Goal: Task Accomplishment & Management: Complete application form

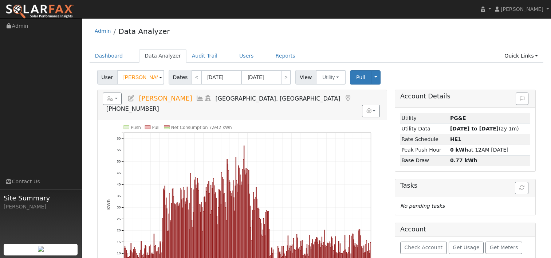
scroll to position [36, 0]
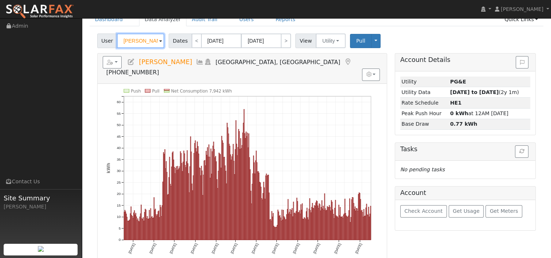
click at [148, 42] on input "Richard Lin" at bounding box center [140, 41] width 47 height 15
paste input "Vikram Malhotra"
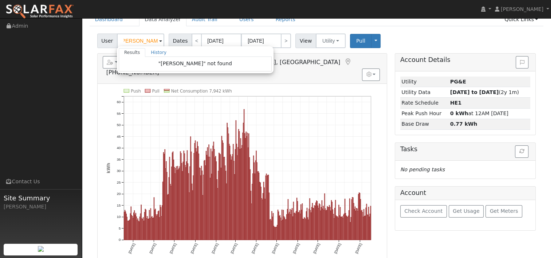
click at [390, 33] on div "User Vikram Malhotra Results History "Vikram Malhotra" not found Enter text to …" at bounding box center [316, 39] width 441 height 17
type input "Richard Lin"
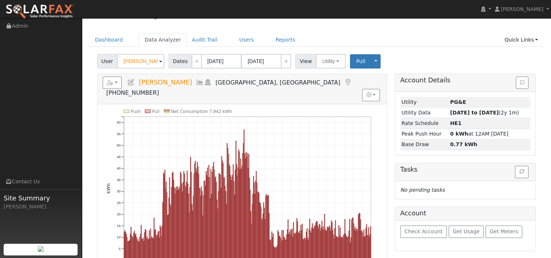
scroll to position [0, 0]
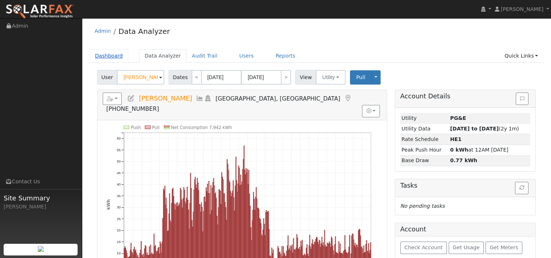
click at [102, 57] on link "Dashboard" at bounding box center [109, 55] width 39 height 13
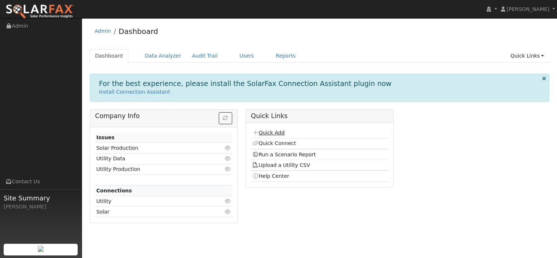
click at [263, 132] on link "Quick Add" at bounding box center [268, 133] width 32 height 6
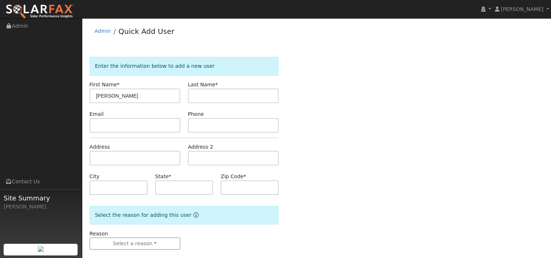
click at [127, 97] on input "[PERSON_NAME]" at bounding box center [135, 96] width 91 height 15
type input "Vikram"
click at [208, 98] on input "text" at bounding box center [233, 96] width 91 height 15
paste input "Malhotra"
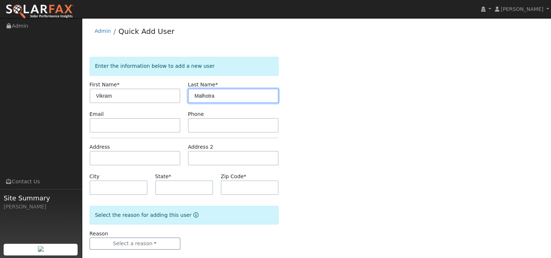
type input "Malhotra"
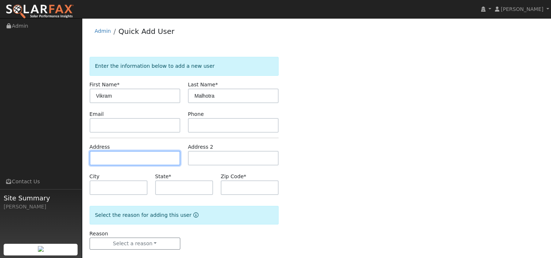
click at [121, 154] on input "text" at bounding box center [135, 158] width 91 height 15
paste input "3984 Pine Lake Circle, Stockton, CA, 95219."
type input "3984 Pine Lake Circle"
type input "Stockton"
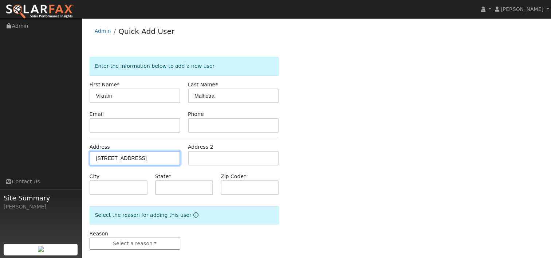
type input "CA"
type input "95219"
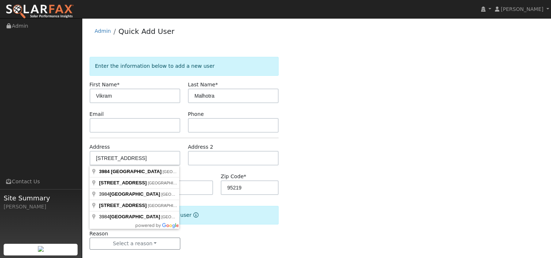
click at [296, 123] on div "Enter the information below to add a new user First Name * Vikram Last Name * M…" at bounding box center [317, 160] width 454 height 207
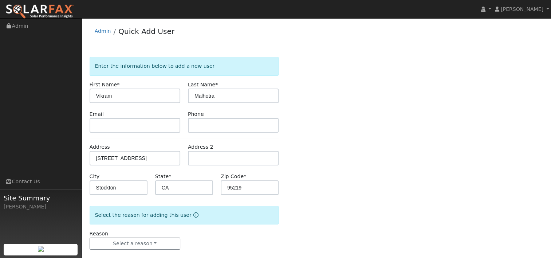
scroll to position [9, 0]
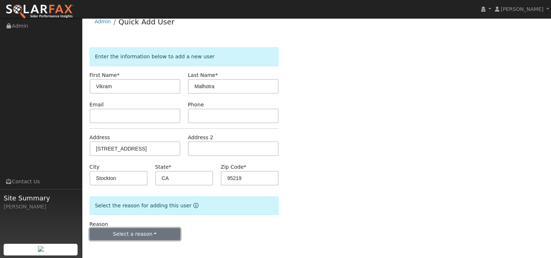
click at [150, 235] on button "Select a reason" at bounding box center [135, 234] width 91 height 12
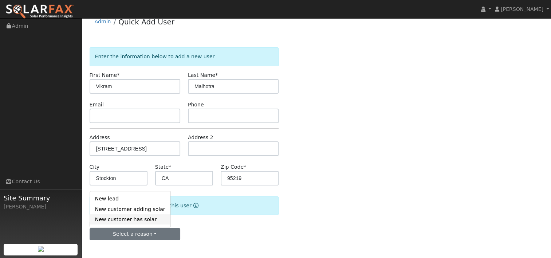
click at [131, 219] on link "New customer has solar" at bounding box center [130, 219] width 81 height 10
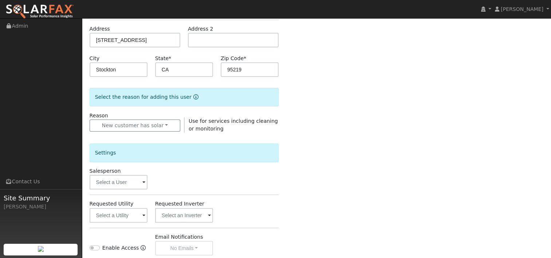
scroll to position [119, 0]
click at [142, 176] on input "text" at bounding box center [119, 181] width 58 height 15
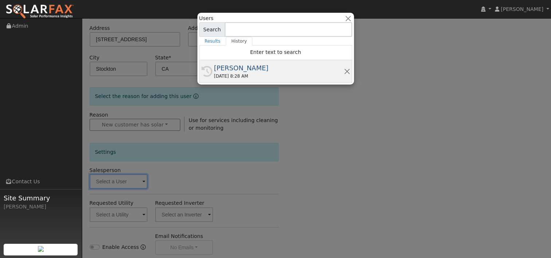
click at [234, 72] on div "[PERSON_NAME]" at bounding box center [279, 68] width 130 height 10
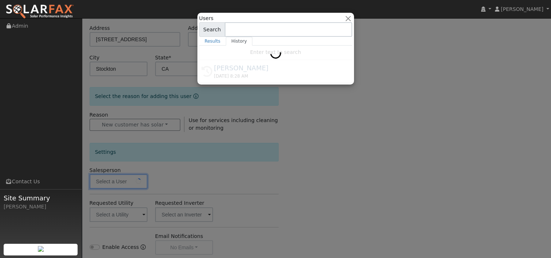
type input "[PERSON_NAME]"
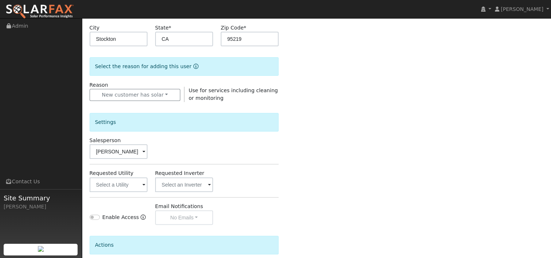
scroll to position [192, 0]
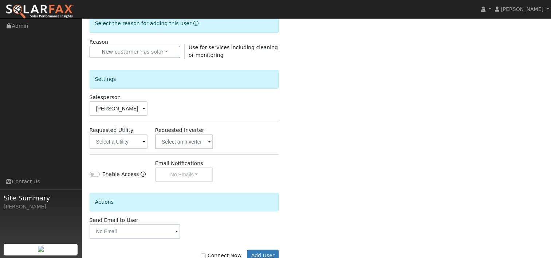
click at [143, 140] on span at bounding box center [143, 142] width 3 height 8
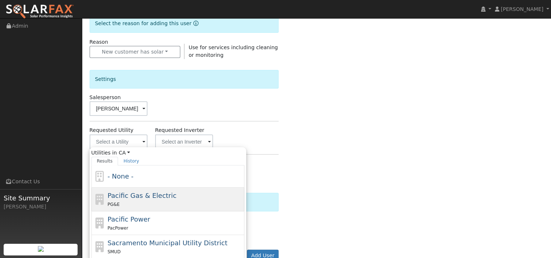
click at [131, 198] on span "Pacific Gas & Electric" at bounding box center [141, 196] width 69 height 8
type input "Pacific Gas & Electric"
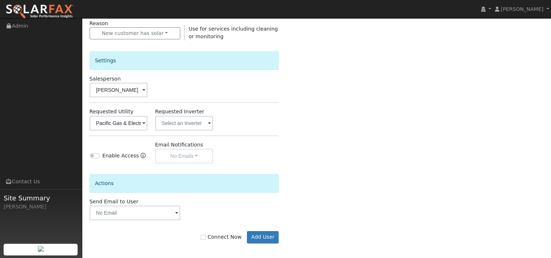
scroll to position [213, 0]
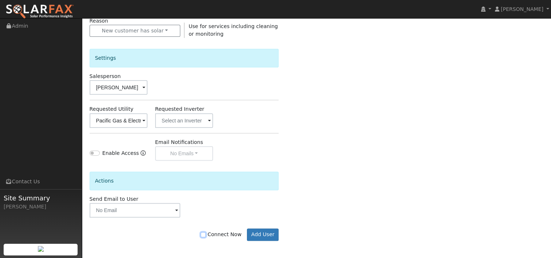
click at [206, 233] on input "Connect Now" at bounding box center [203, 234] width 5 height 5
checkbox input "true"
click at [261, 233] on button "Add User" at bounding box center [263, 234] width 32 height 12
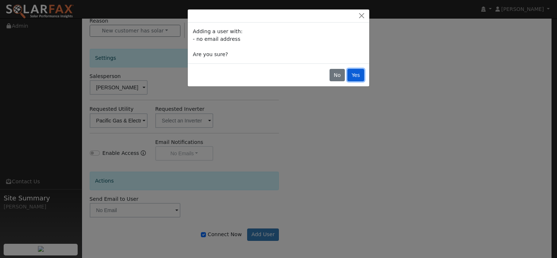
click at [358, 73] on button "Yes" at bounding box center [355, 75] width 17 height 12
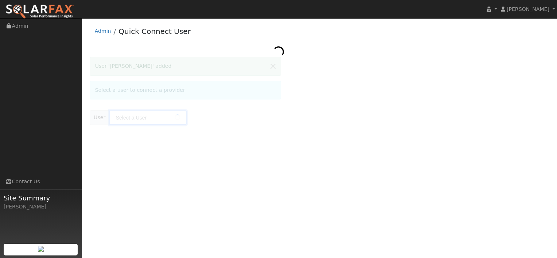
type input "Vikram Malhotra"
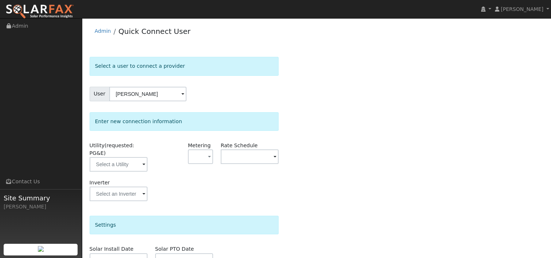
click at [143, 161] on span at bounding box center [143, 165] width 3 height 8
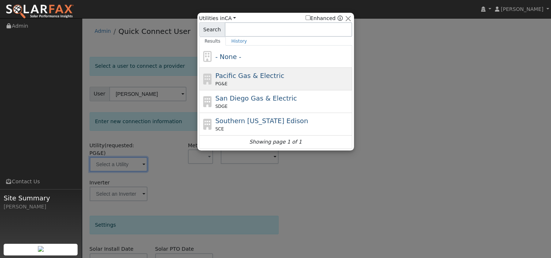
click at [222, 79] on span "Pacific Gas & Electric" at bounding box center [249, 76] width 69 height 8
type input "PG&E"
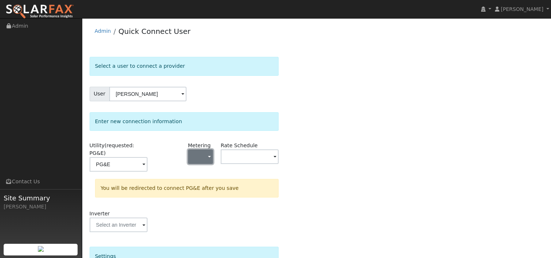
click at [211, 152] on button "button" at bounding box center [200, 156] width 25 height 15
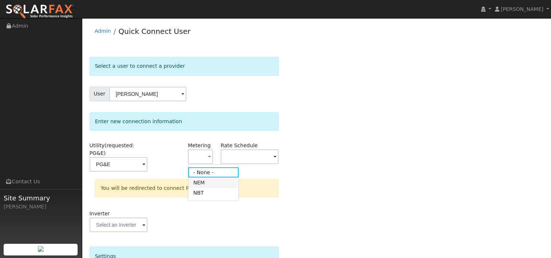
click at [205, 184] on link "NEM" at bounding box center [213, 182] width 51 height 10
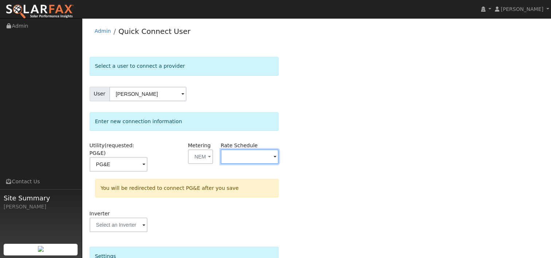
click at [272, 156] on input "text" at bounding box center [250, 156] width 58 height 15
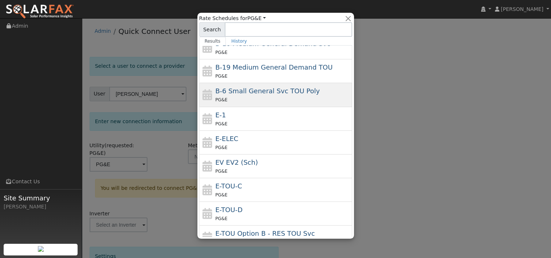
scroll to position [73, 0]
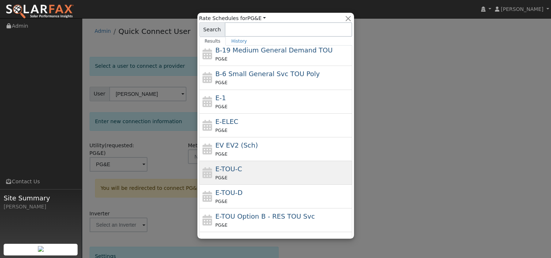
click at [243, 168] on div "E-TOU-C PG&E" at bounding box center [282, 172] width 135 height 17
type input "E-TOU-C"
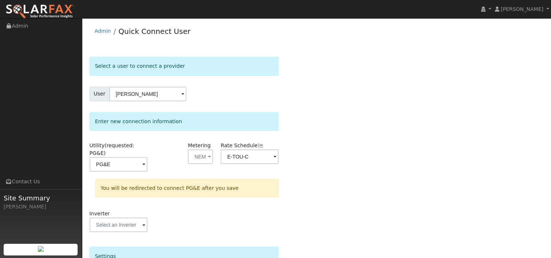
drag, startPoint x: 322, startPoint y: 130, endPoint x: 325, endPoint y: 123, distance: 7.2
click at [322, 129] on div "Select a user to connect a provider User Vikram Malhotra Account Default Accoun…" at bounding box center [317, 222] width 454 height 331
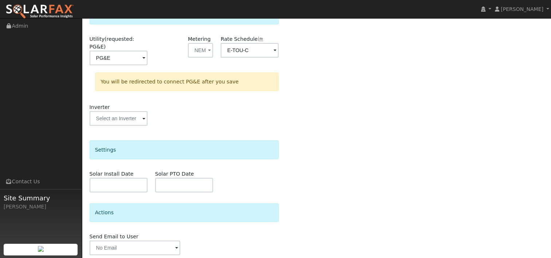
scroll to position [125, 0]
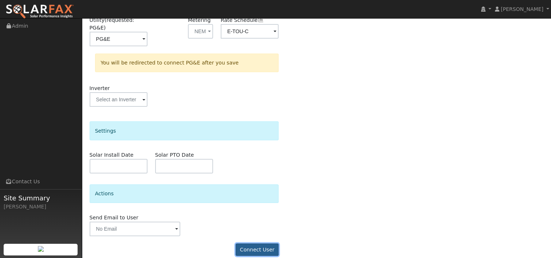
click at [254, 243] on button "Connect User" at bounding box center [257, 249] width 43 height 12
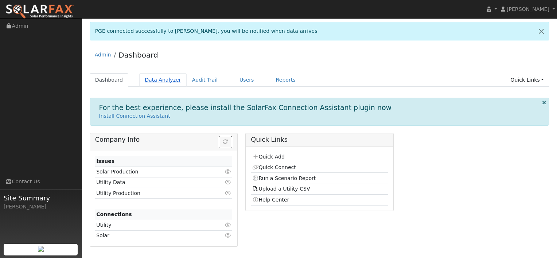
click at [156, 80] on link "Data Analyzer" at bounding box center [162, 79] width 47 height 13
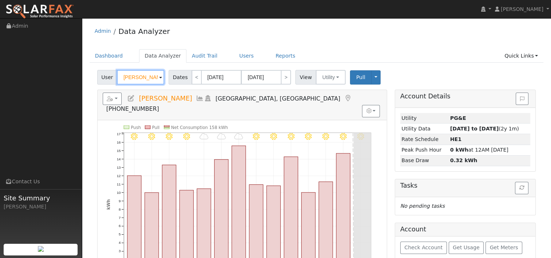
drag, startPoint x: 149, startPoint y: 77, endPoint x: 103, endPoint y: 72, distance: 45.4
click at [103, 72] on div "User [PERSON_NAME]" at bounding box center [131, 77] width 69 height 15
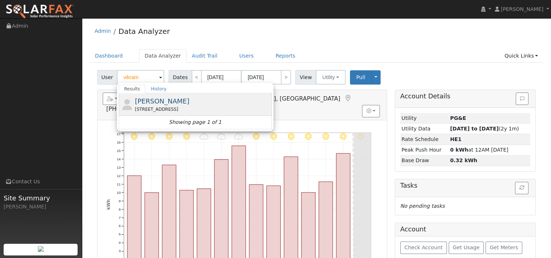
click at [172, 102] on span "[PERSON_NAME]" at bounding box center [162, 101] width 55 height 8
type input "[PERSON_NAME]"
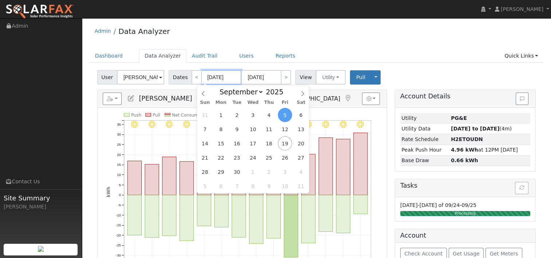
click at [216, 76] on input "[DATE]" at bounding box center [221, 77] width 40 height 15
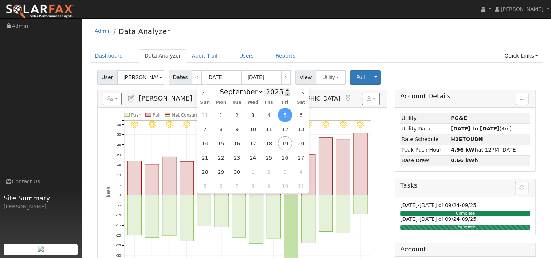
click at [285, 94] on span at bounding box center [287, 94] width 5 height 4
type input "2024"
click at [254, 143] on span "18" at bounding box center [253, 143] width 14 height 14
type input "[DATE]"
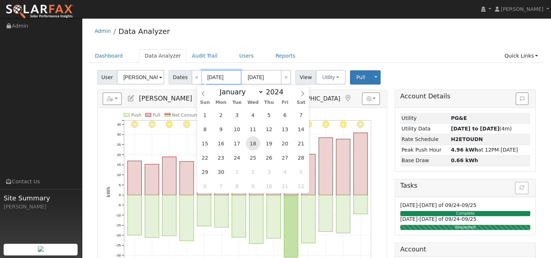
type input "2024"
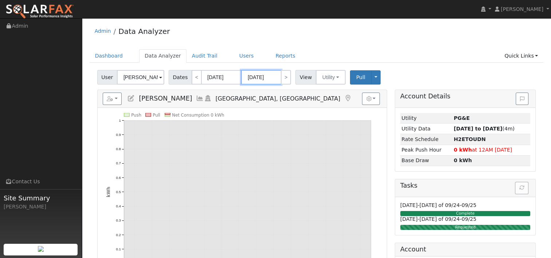
click at [266, 78] on input "[DATE]" at bounding box center [261, 77] width 40 height 15
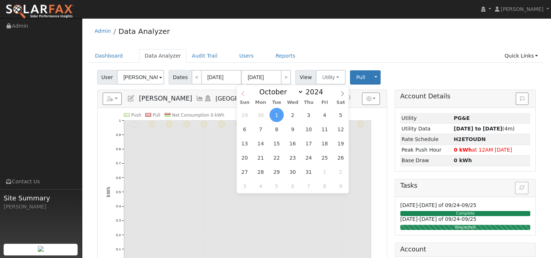
click at [246, 91] on span at bounding box center [243, 91] width 12 height 12
select select "8"
click at [325, 89] on span at bounding box center [327, 90] width 5 height 4
type input "2025"
click at [290, 144] on span "17" at bounding box center [293, 143] width 14 height 14
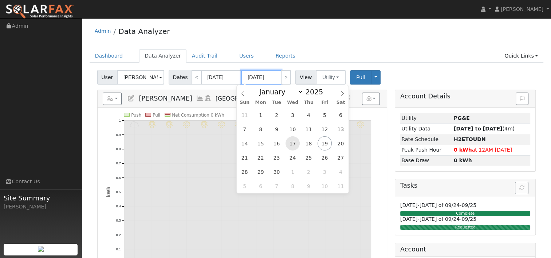
type input "[DATE]"
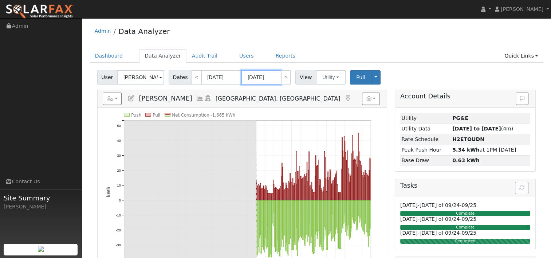
scroll to position [36, 0]
